Goal: Answer question/provide support: Share knowledge or assist other users

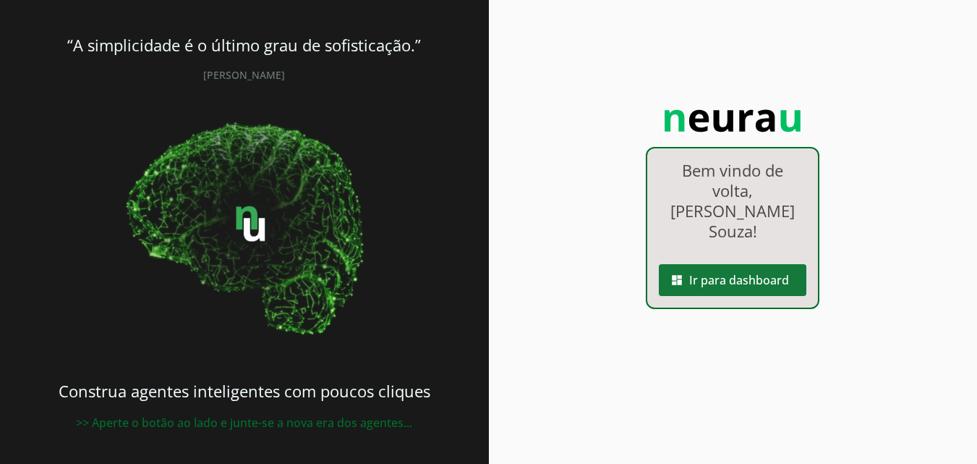
click at [753, 263] on span at bounding box center [733, 280] width 148 height 35
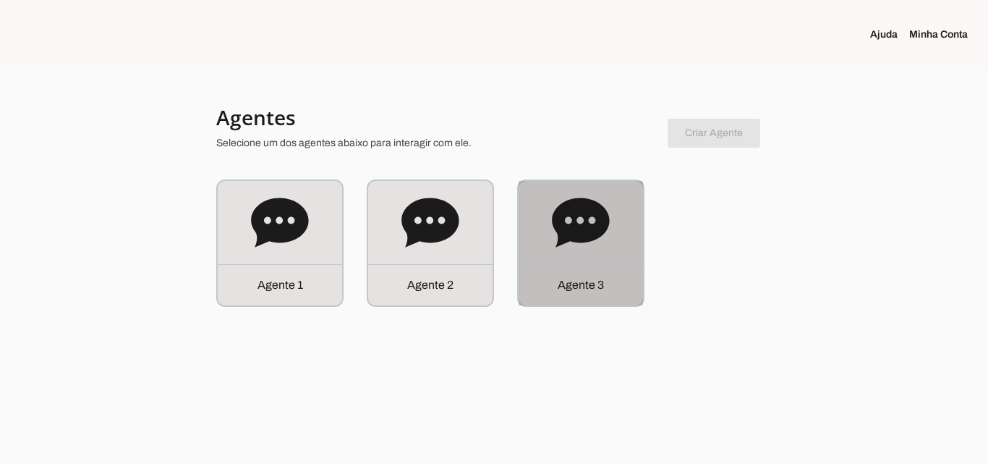
click at [546, 258] on div "Agente 3" at bounding box center [581, 243] width 124 height 124
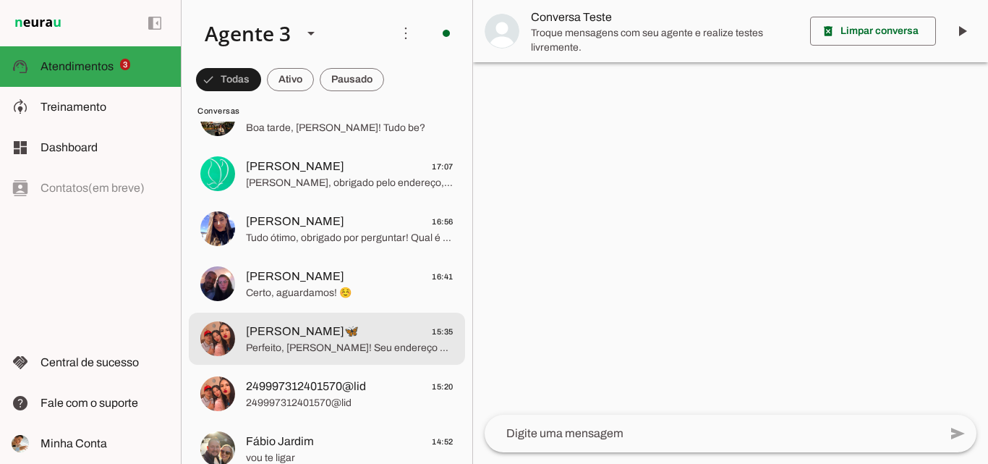
scroll to position [434, 0]
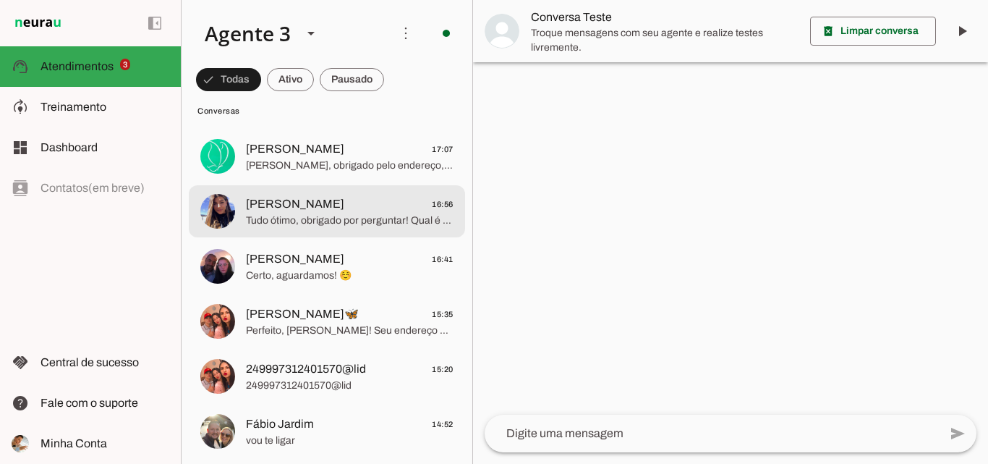
click at [352, 220] on span "Tudo ótimo, obrigado por perguntar! Qual é o seu nome para que eu possa te aten…" at bounding box center [350, 220] width 208 height 14
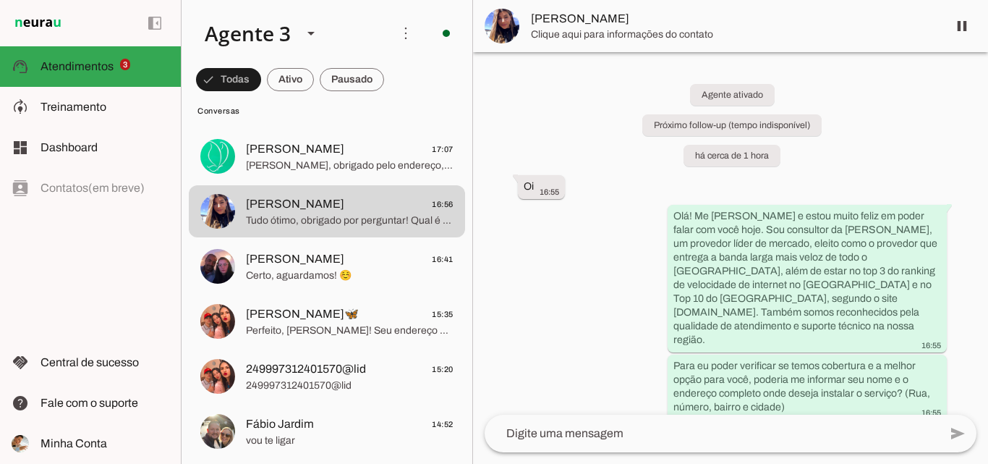
click at [606, 24] on span "[PERSON_NAME]" at bounding box center [733, 18] width 405 height 17
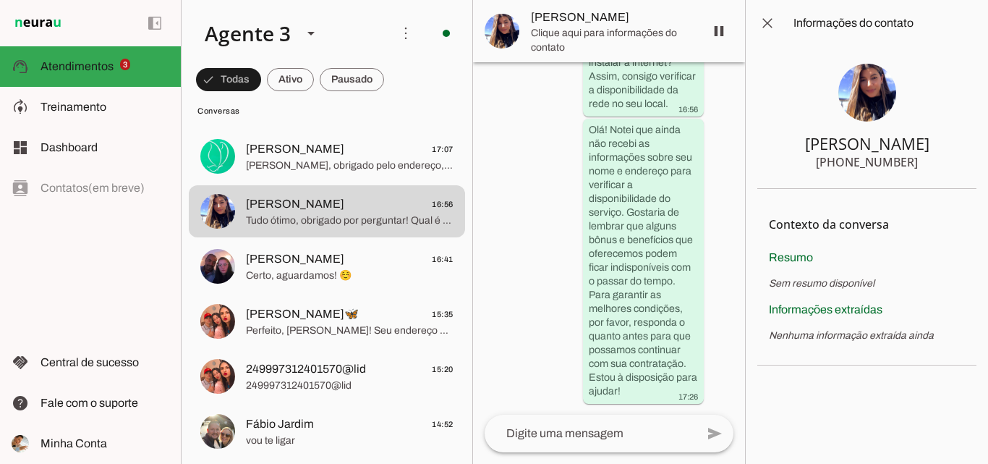
scroll to position [1287, 0]
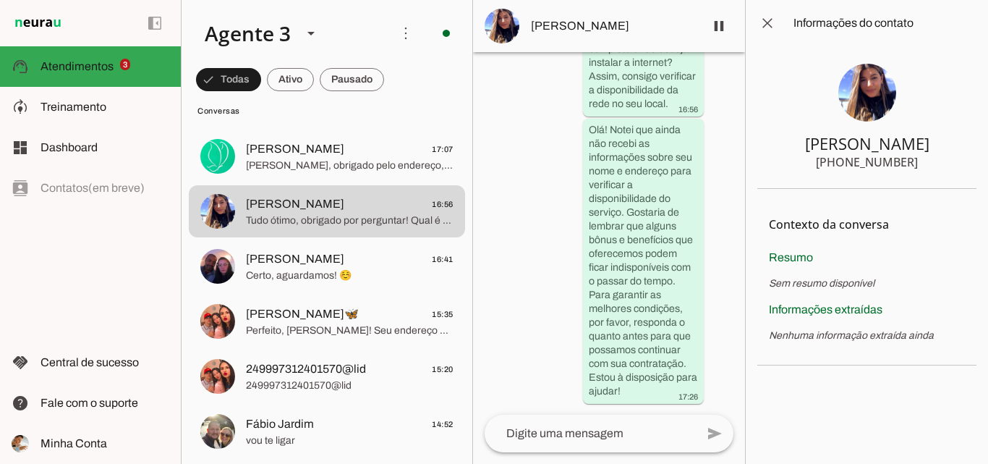
drag, startPoint x: 848, startPoint y: 164, endPoint x: 938, endPoint y: 166, distance: 89.7
click at [938, 166] on section "[PERSON_NAME] [PHONE_NUMBER]" at bounding box center [867, 117] width 219 height 143
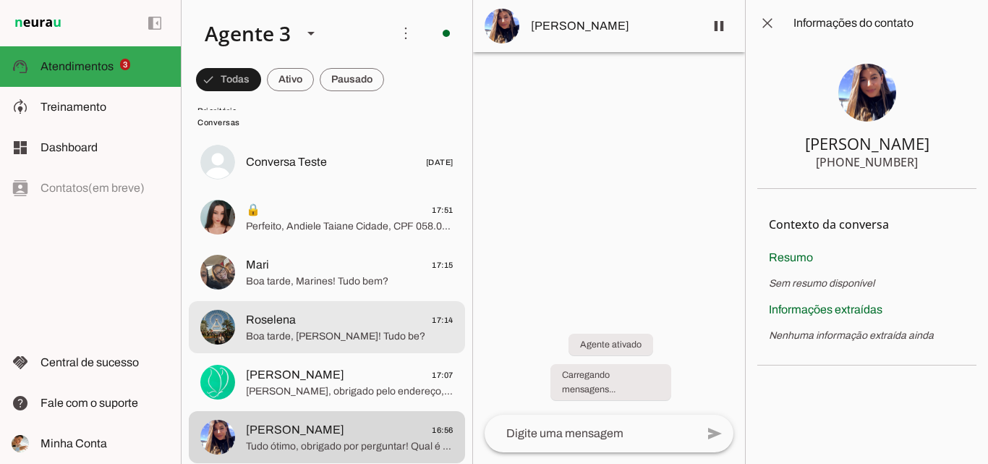
scroll to position [281, 0]
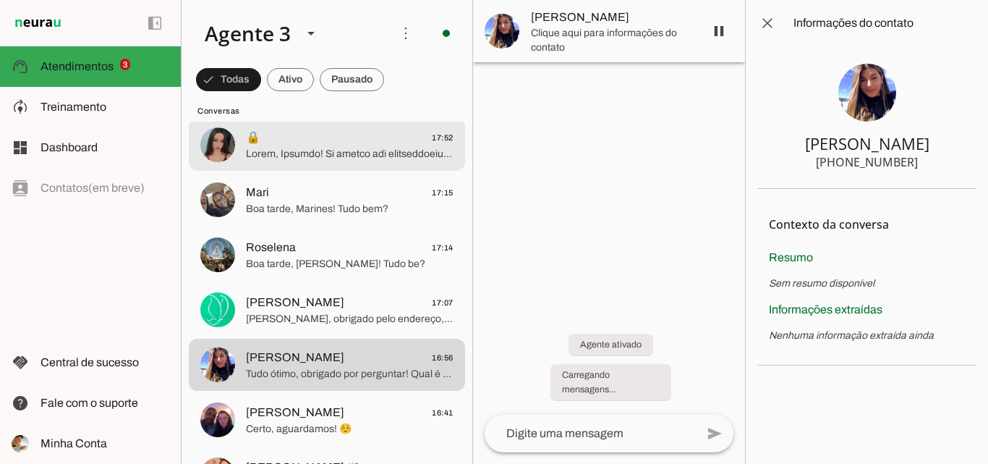
click at [372, 156] on span at bounding box center [350, 154] width 208 height 14
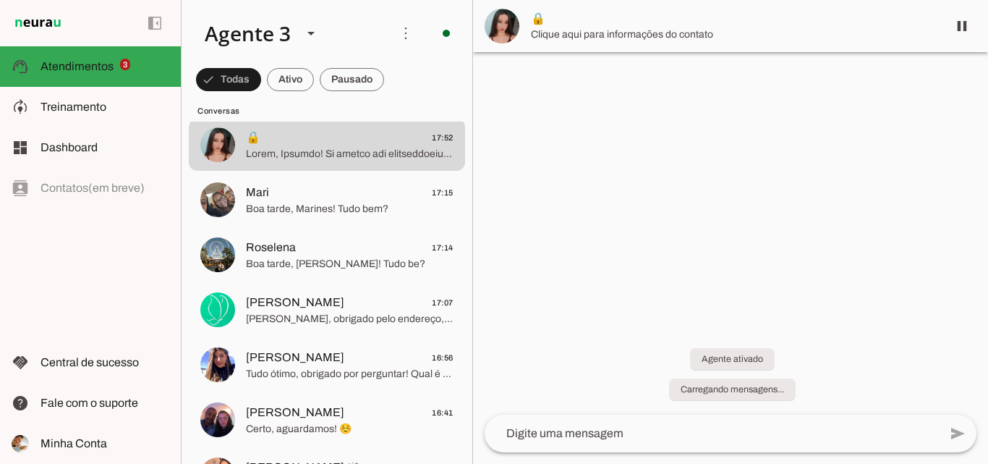
click at [696, 11] on span "🔒" at bounding box center [733, 18] width 405 height 17
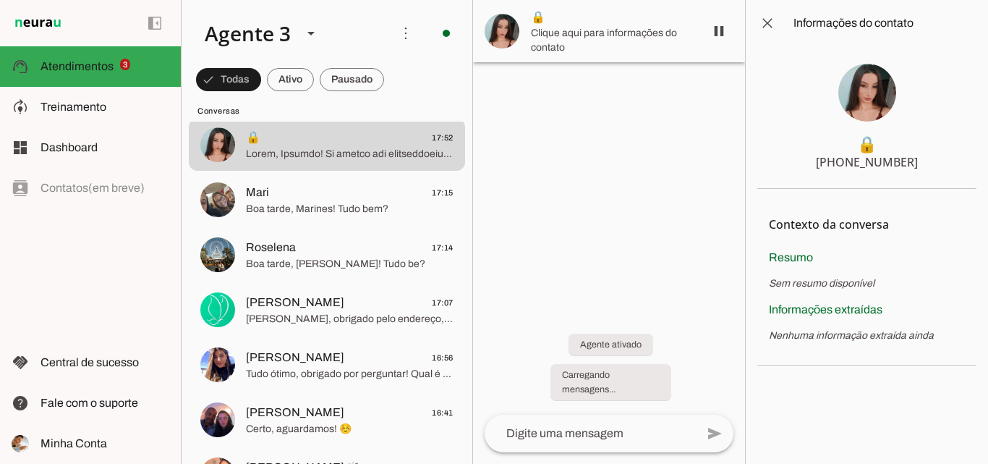
drag, startPoint x: 847, startPoint y: 164, endPoint x: 920, endPoint y: 166, distance: 73.1
click at [920, 166] on section "🔒 [PHONE_NUMBER]" at bounding box center [867, 117] width 219 height 143
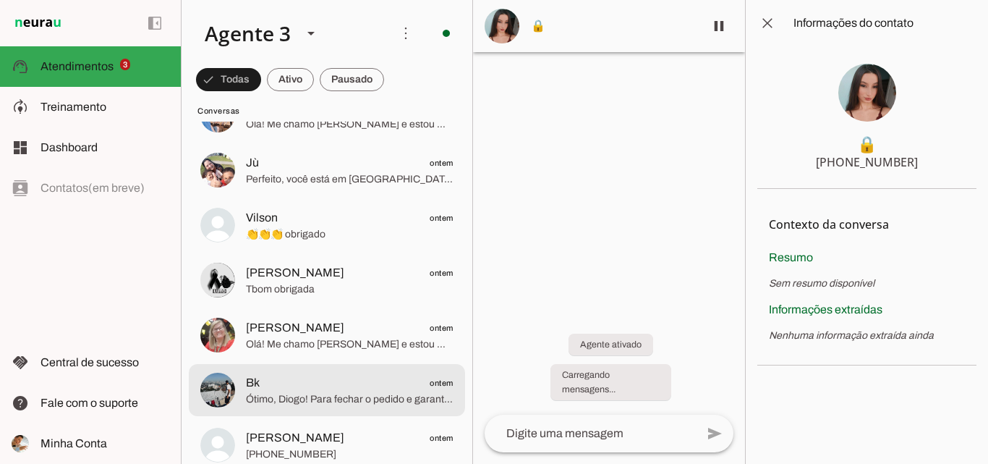
scroll to position [1438, 0]
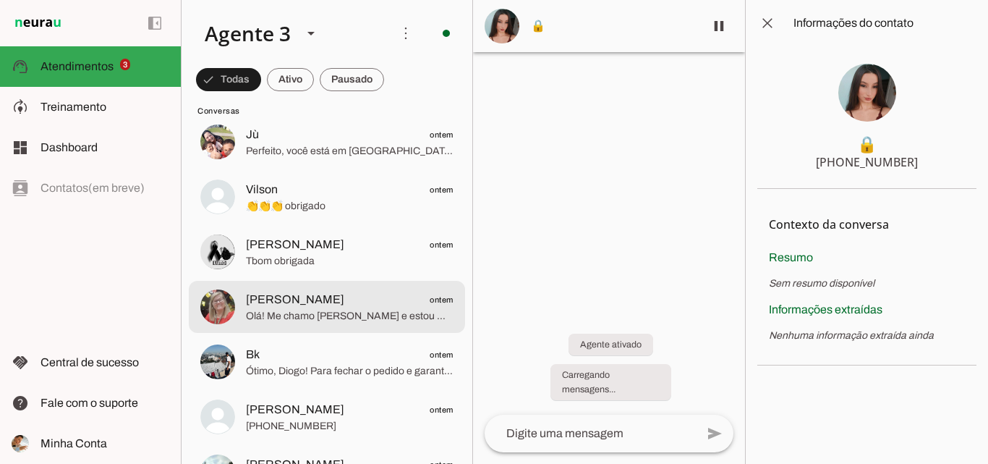
click at [345, 315] on span "Olá! Me chamo [PERSON_NAME] e estou muito feliz em falar com você! A ParanhanaN…" at bounding box center [350, 316] width 208 height 14
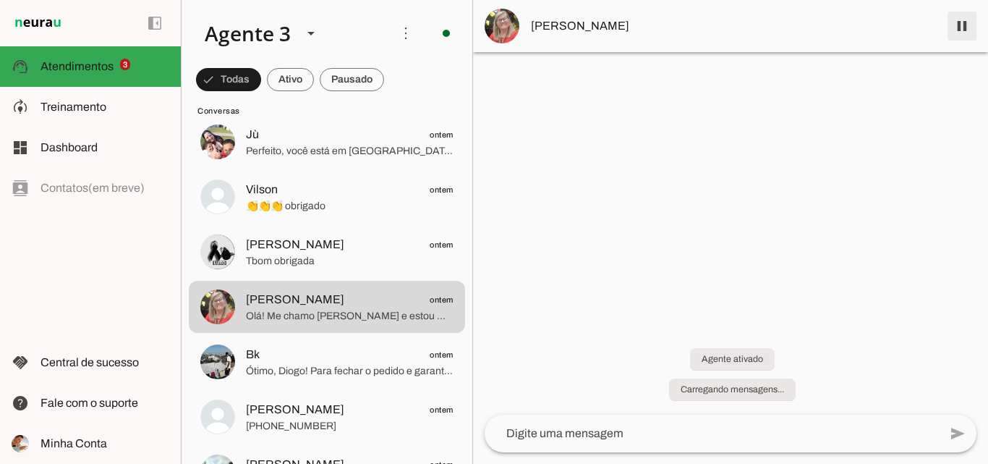
click at [965, 20] on span at bounding box center [962, 26] width 35 height 35
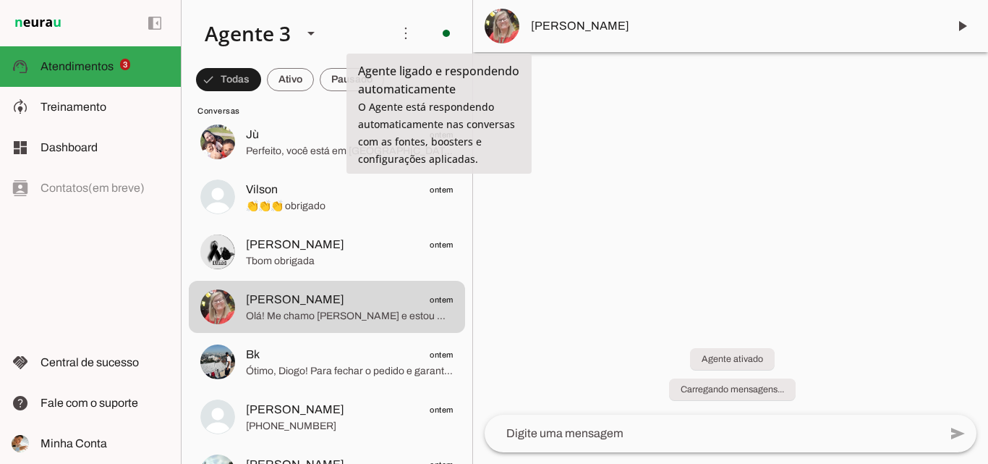
click at [584, 34] on span "[PERSON_NAME]" at bounding box center [733, 25] width 405 height 17
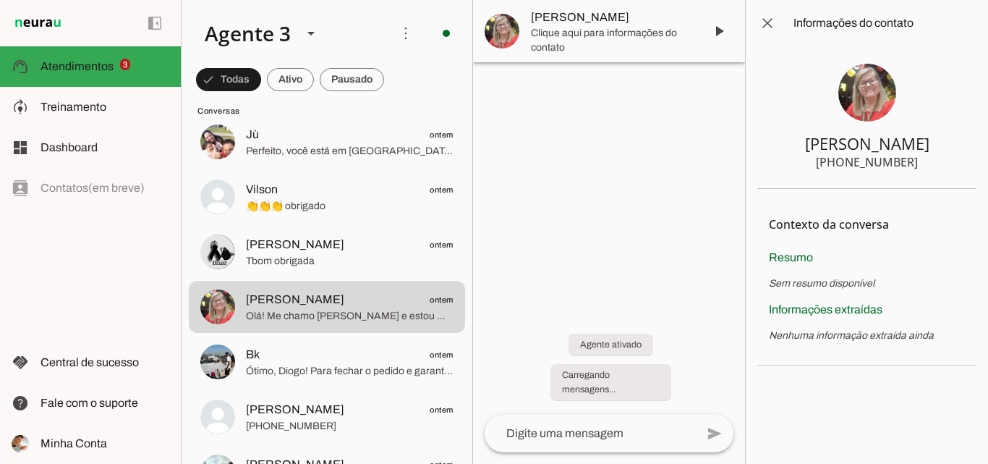
drag, startPoint x: 762, startPoint y: 142, endPoint x: 918, endPoint y: 170, distance: 158.8
click at [918, 170] on section "[PERSON_NAME] [PHONE_NUMBER]" at bounding box center [867, 117] width 219 height 143
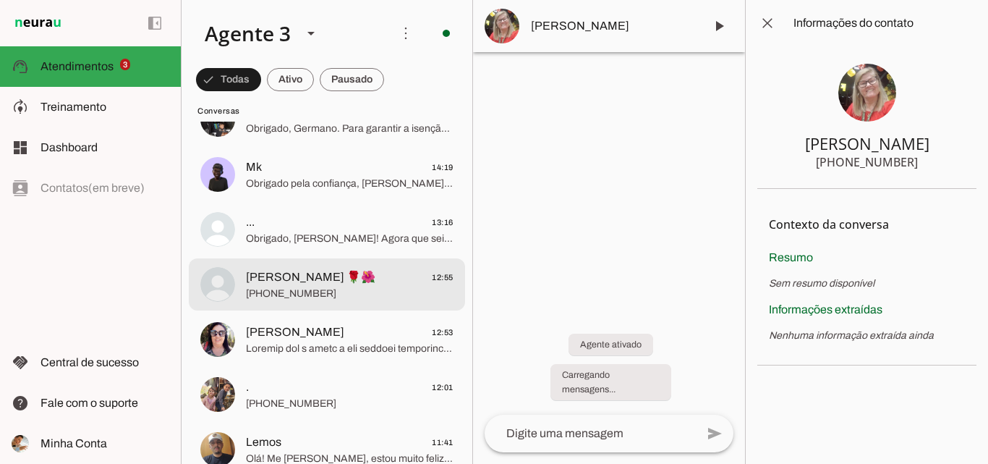
scroll to position [787, 0]
